Goal: Task Accomplishment & Management: Use online tool/utility

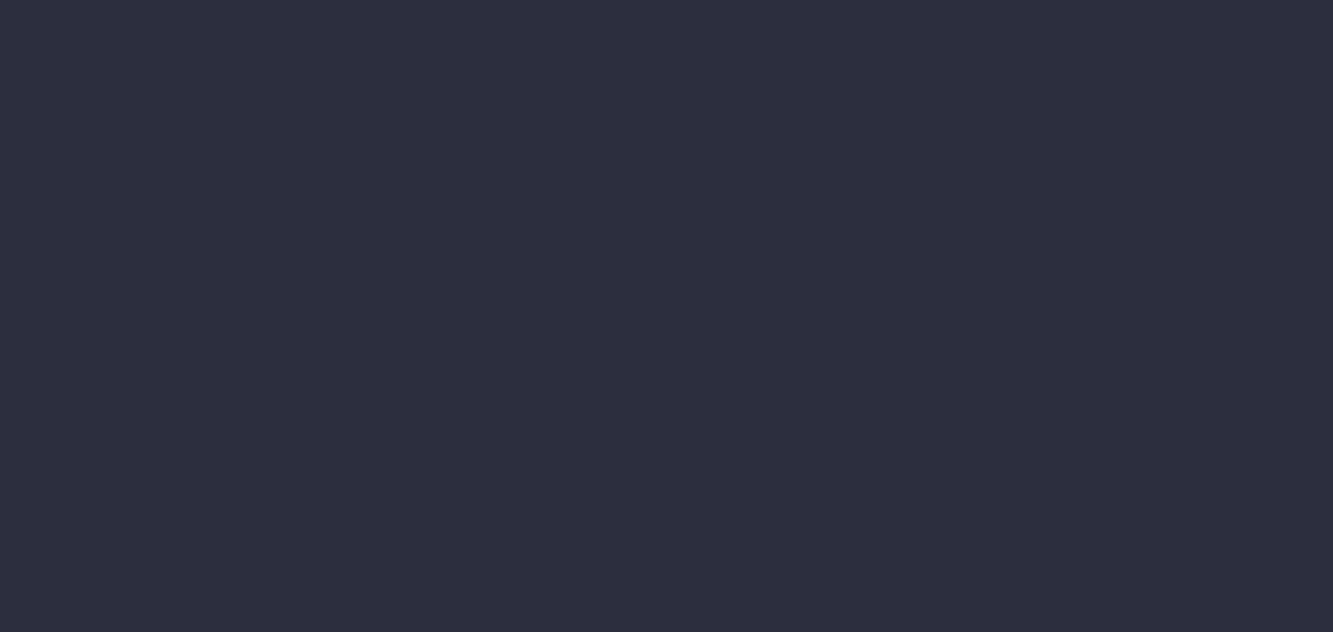
select select "job"
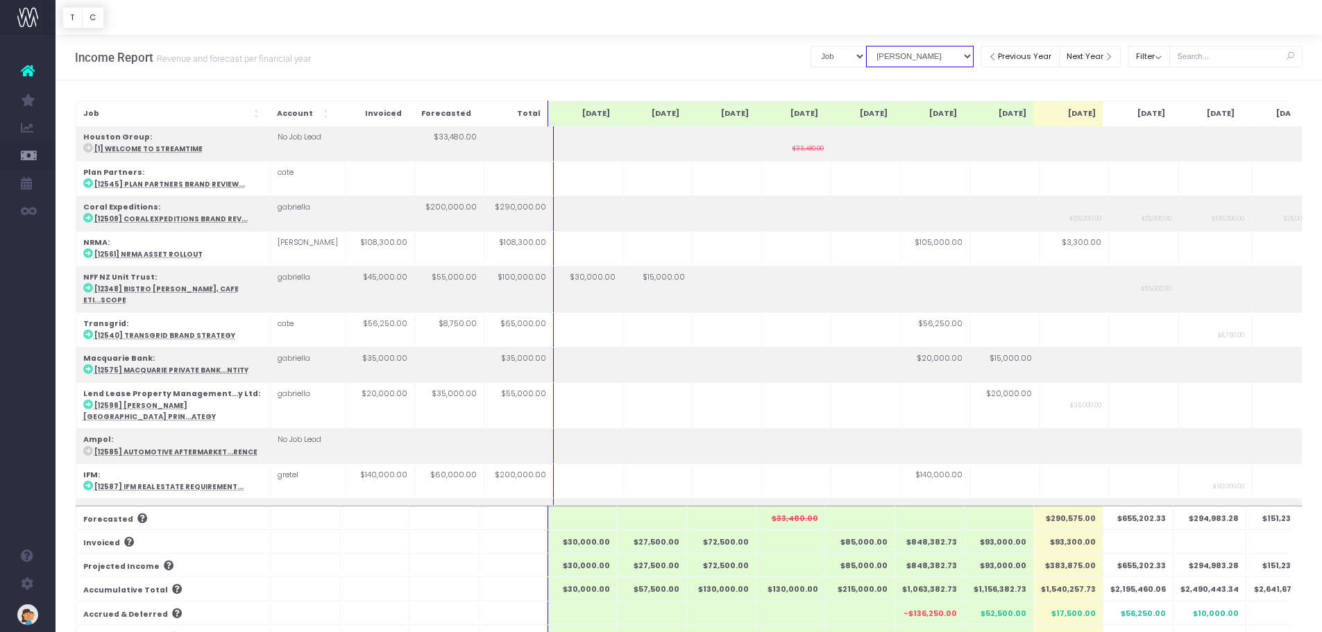
click at [942, 51] on select "View Mode Billings Revenue Recognition" at bounding box center [920, 57] width 108 height 22
select select "revrec"
click at [866, 46] on select "View Mode Billings Revenue Recognition" at bounding box center [920, 57] width 108 height 22
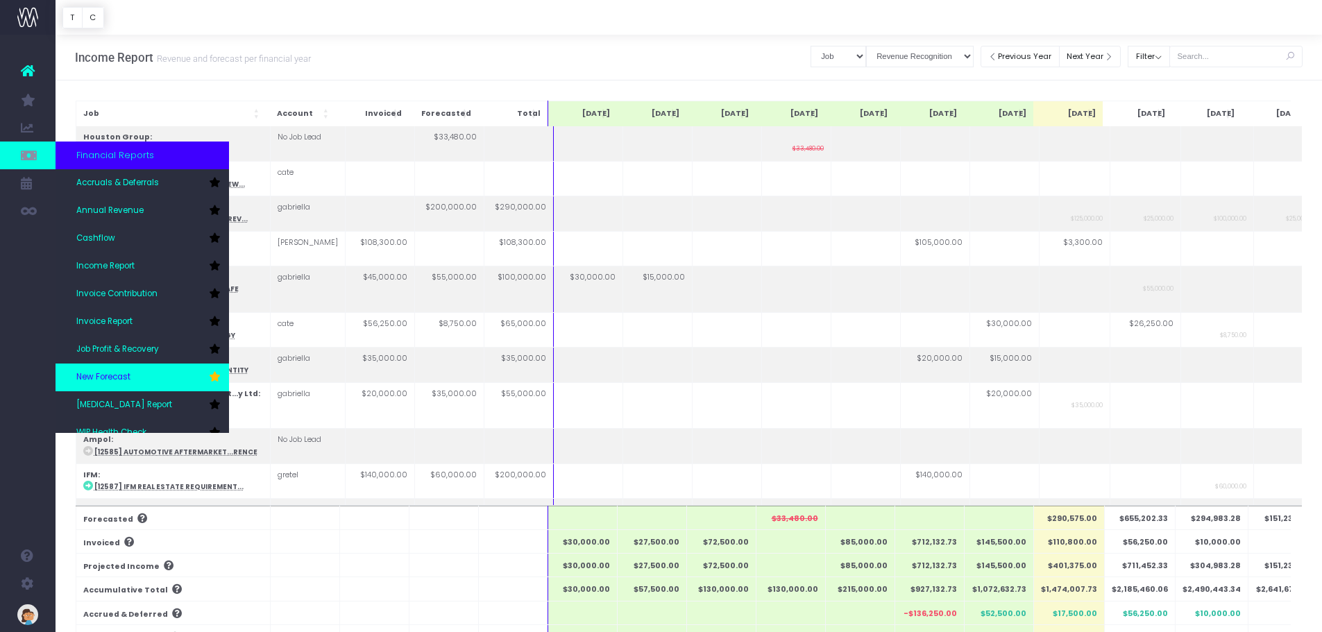
click at [134, 369] on link "New Forecast" at bounding box center [143, 378] width 174 height 28
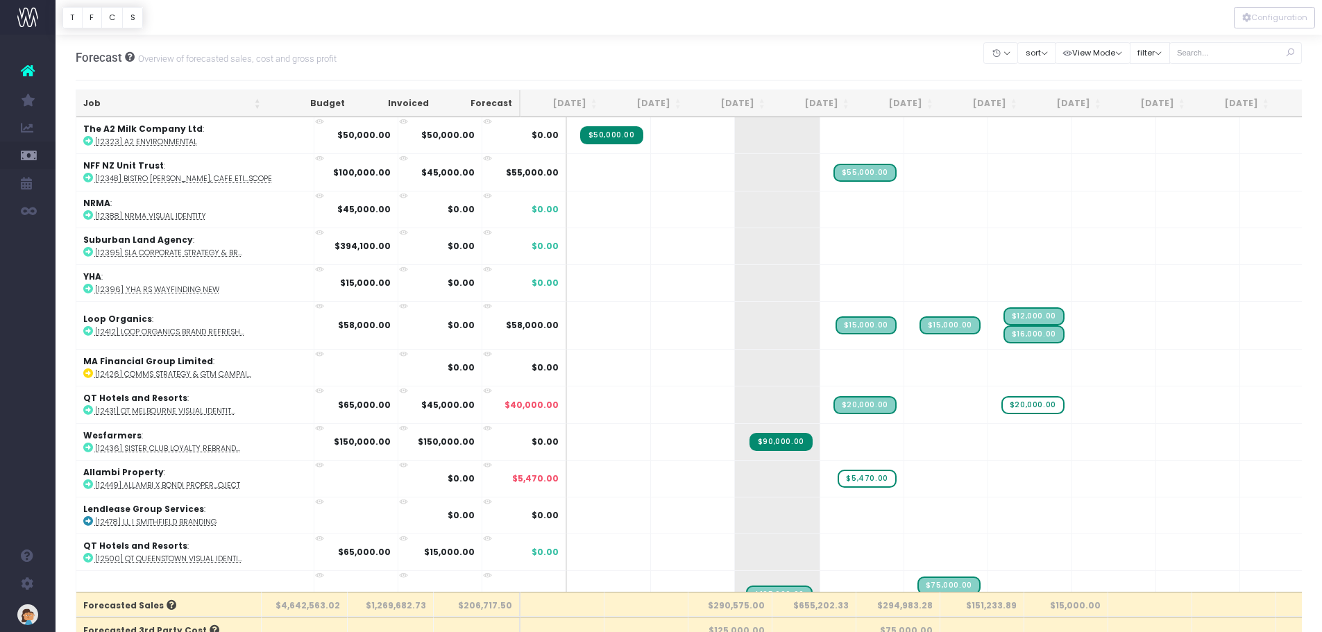
click at [90, 56] on span "Forecast" at bounding box center [99, 58] width 46 height 14
click at [251, 46] on div "Forecast Overview of forecasted sales, cost and gross profit" at bounding box center [206, 57] width 261 height 45
click at [1097, 52] on button "View Mode" at bounding box center [1093, 53] width 76 height 22
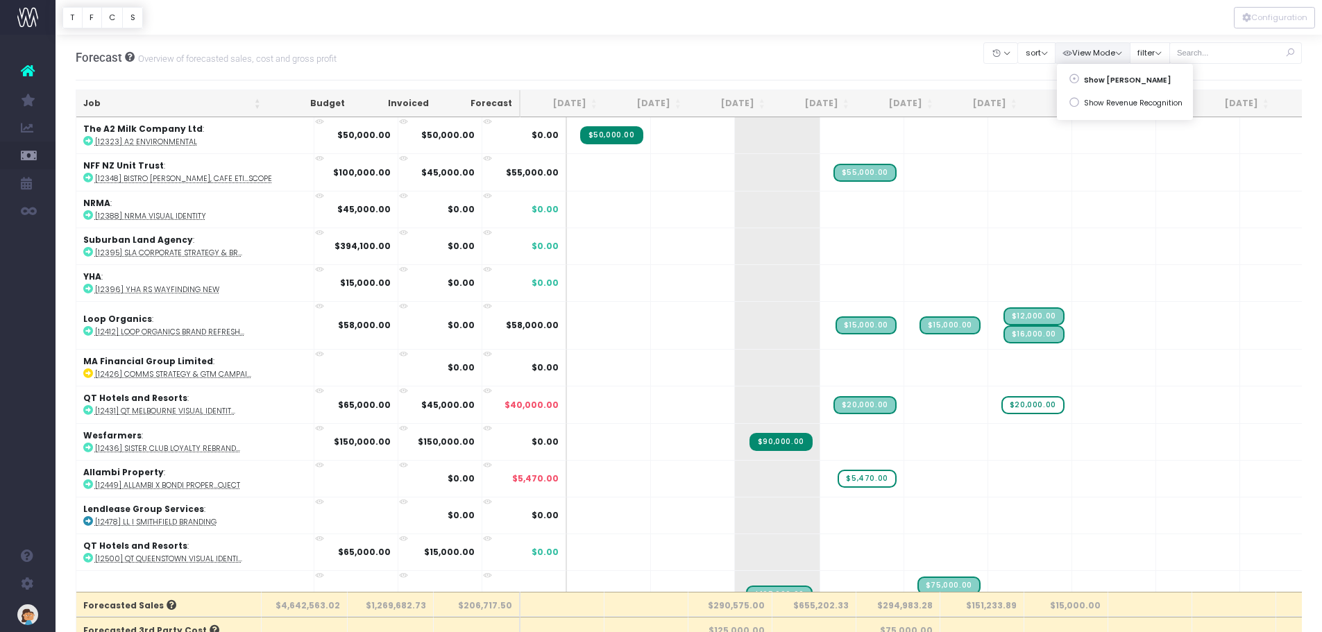
click at [832, 42] on div "Forecast Overview of forecasted sales, cost and gross profit Clear Filters Hide…" at bounding box center [689, 58] width 1227 height 46
click at [766, 35] on div "Forecast Overview of forecasted sales, cost and gross profit Clear Filters Hide…" at bounding box center [689, 58] width 1227 height 46
click at [1089, 51] on button "View Mode" at bounding box center [1093, 53] width 76 height 22
click at [852, 67] on div "Forecast Overview of forecasted sales, cost and gross profit Clear Filters Hide…" at bounding box center [689, 58] width 1227 height 46
click at [739, 37] on div "Forecast Overview of forecasted sales, cost and gross profit Clear Filters Hide…" at bounding box center [689, 58] width 1227 height 46
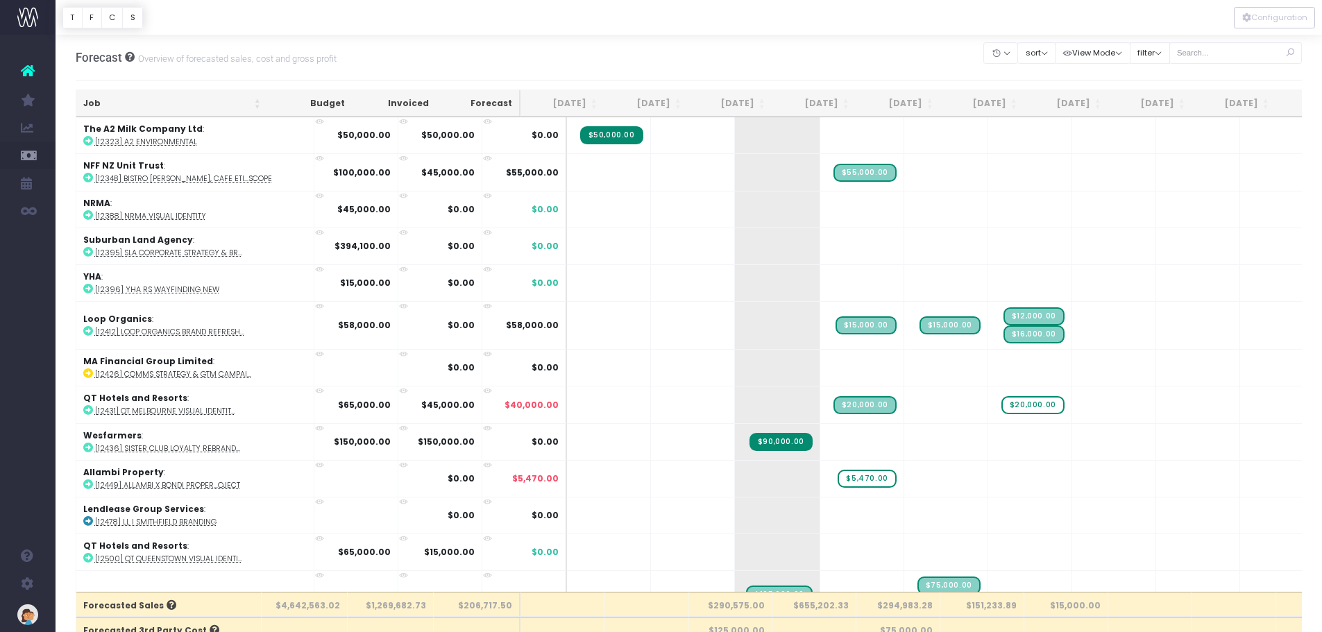
click at [629, 49] on div "Forecast Overview of forecasted sales, cost and gross profit Clear Filters Hide…" at bounding box center [689, 58] width 1227 height 46
click at [317, 28] on div at bounding box center [689, 17] width 1267 height 35
